Goal: Information Seeking & Learning: Learn about a topic

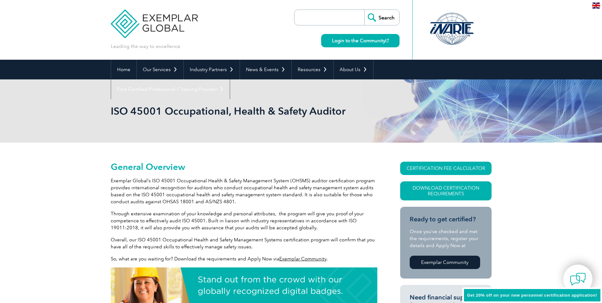
scroll to position [32, 0]
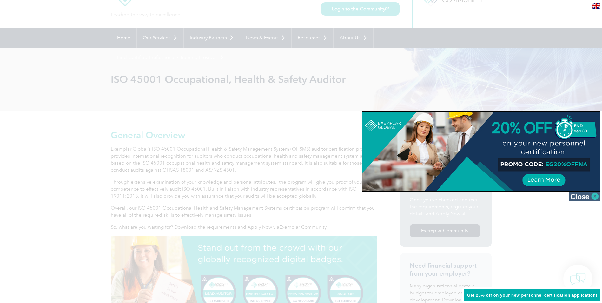
click at [593, 196] on img at bounding box center [585, 196] width 32 height 10
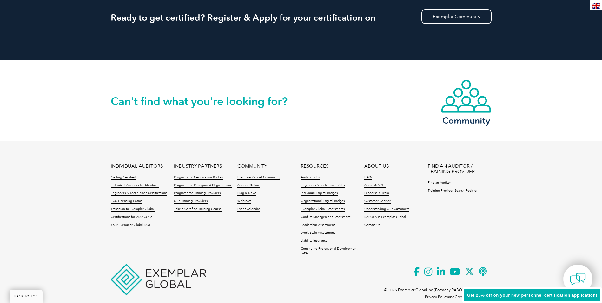
scroll to position [857, 0]
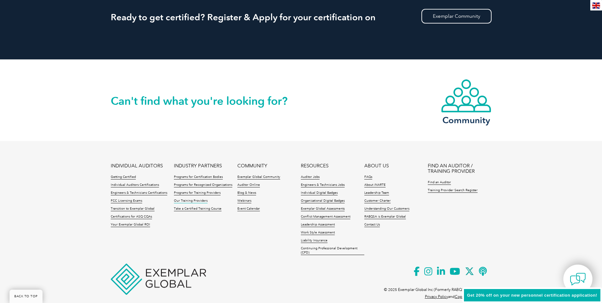
click at [191, 199] on link "Our Training Providers" at bounding box center [191, 201] width 34 height 4
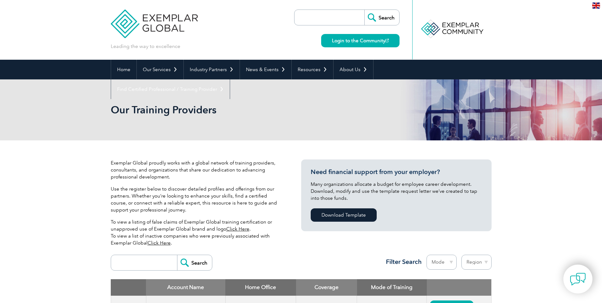
click at [174, 28] on img at bounding box center [154, 19] width 87 height 38
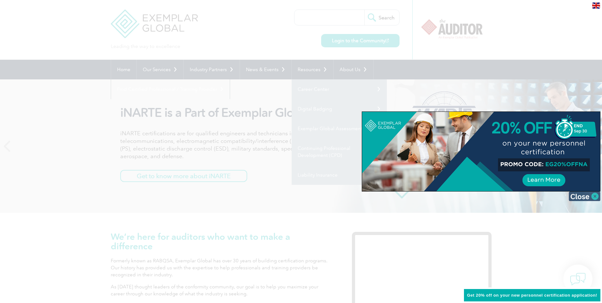
click at [577, 193] on img at bounding box center [585, 196] width 32 height 10
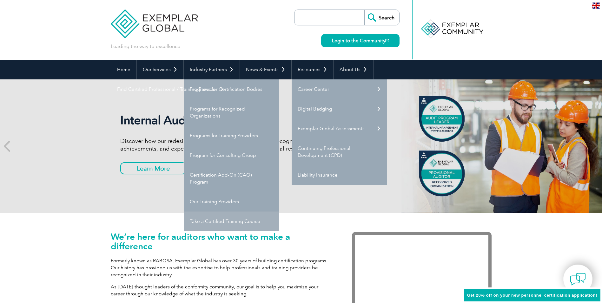
click at [229, 216] on link "Take a Certified Training Course" at bounding box center [231, 221] width 95 height 20
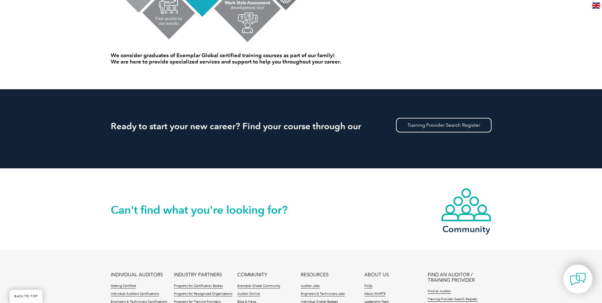
scroll to position [505, 0]
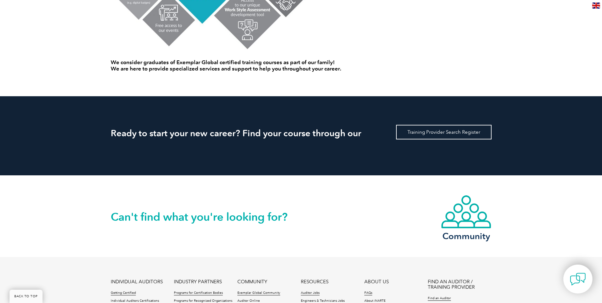
click at [432, 132] on link "Training Provider Search Register" at bounding box center [443, 132] width 95 height 15
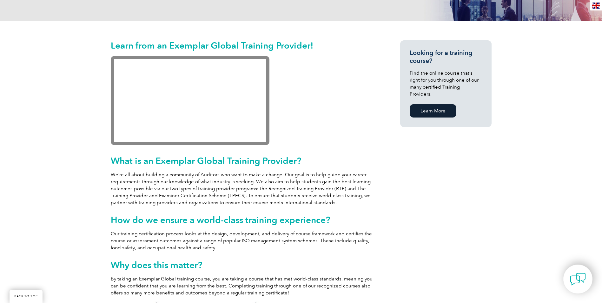
scroll to position [63, 0]
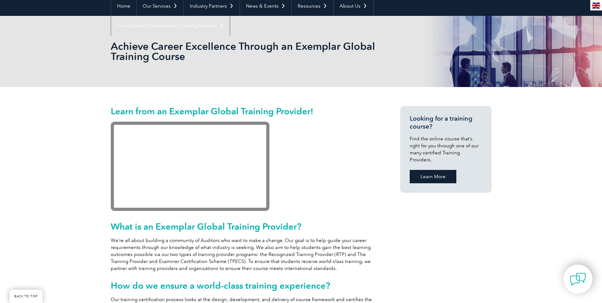
click at [435, 170] on link "Learn More" at bounding box center [433, 176] width 47 height 13
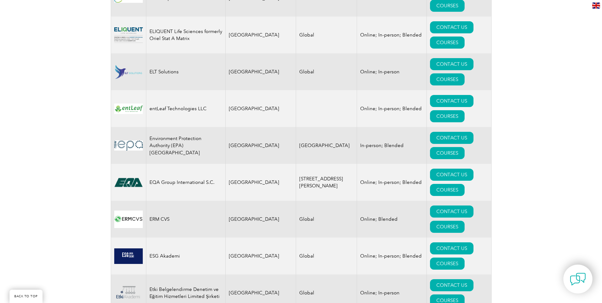
scroll to position [3109, 0]
